Goal: Navigation & Orientation: Go to known website

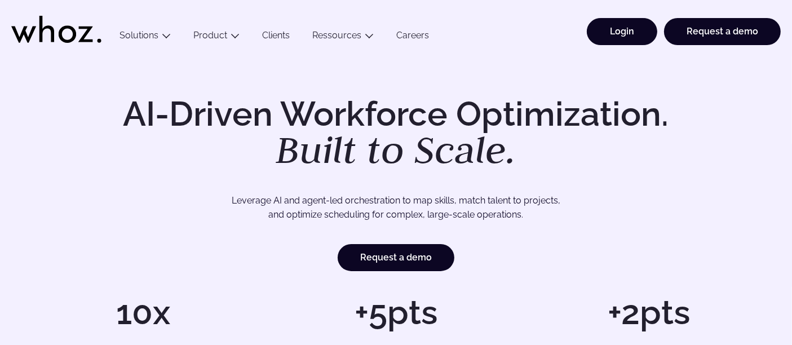
click at [632, 33] on link "Login" at bounding box center [622, 31] width 70 height 27
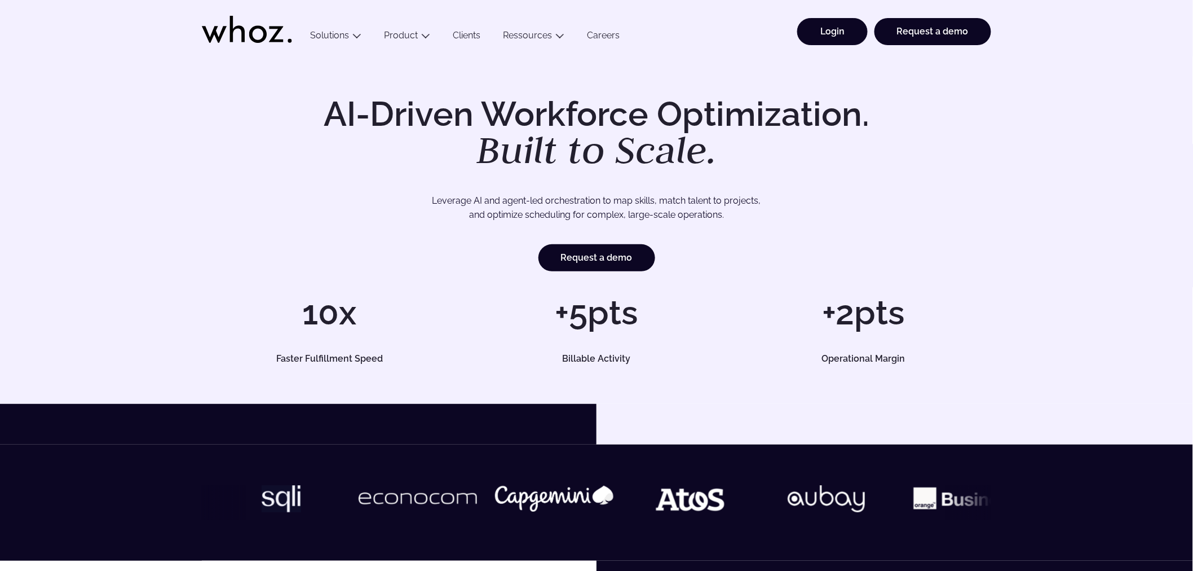
click at [842, 27] on link "Login" at bounding box center [832, 31] width 70 height 27
